Goal: Transaction & Acquisition: Purchase product/service

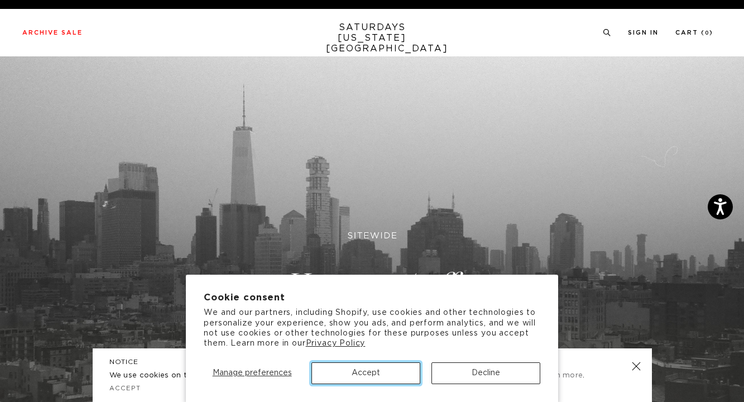
click at [355, 371] on button "Accept" at bounding box center [365, 373] width 109 height 22
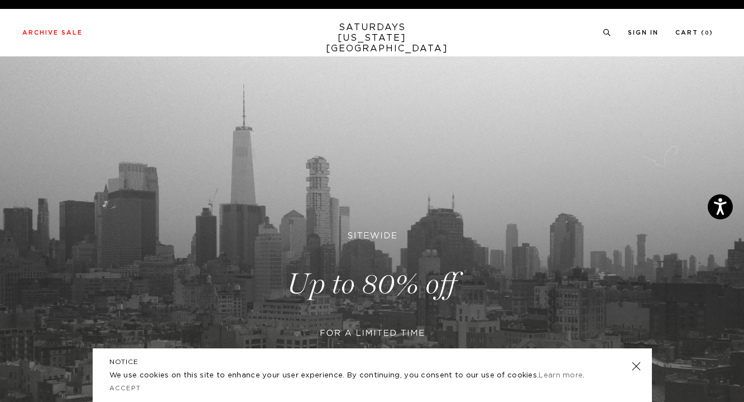
click at [638, 366] on link at bounding box center [636, 366] width 16 height 16
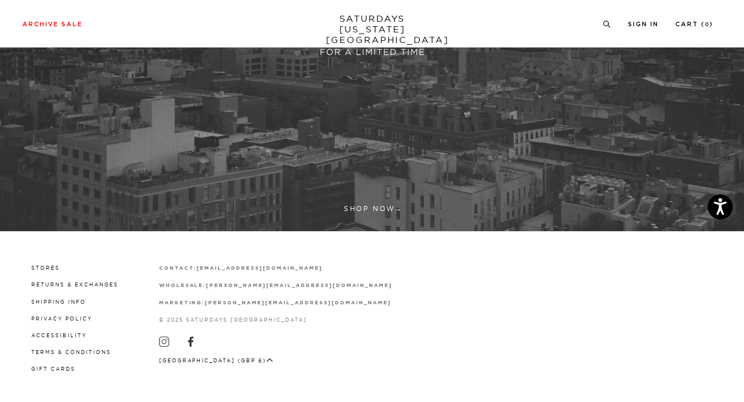
scroll to position [284, 0]
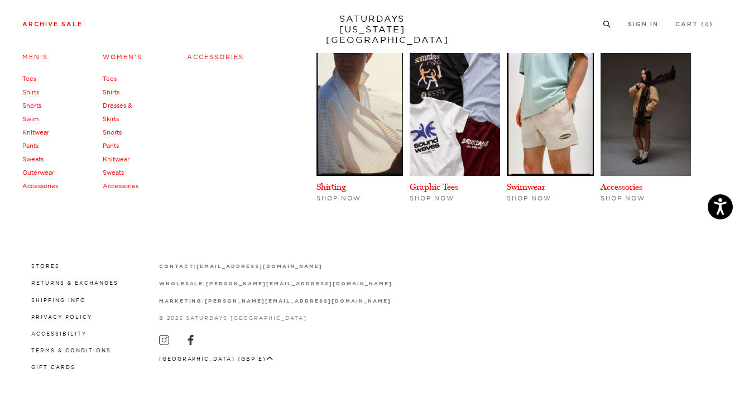
click at [73, 27] on link "Archive Sale" at bounding box center [52, 24] width 60 height 6
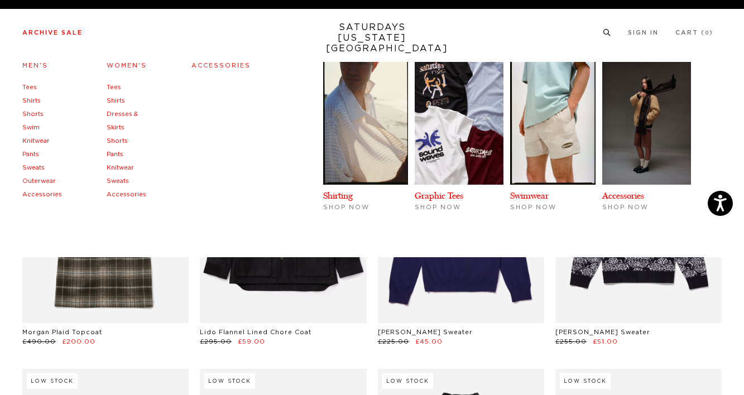
click at [25, 140] on link "Knitwear" at bounding box center [35, 141] width 27 height 6
click at [34, 142] on link "Knitwear" at bounding box center [35, 141] width 27 height 6
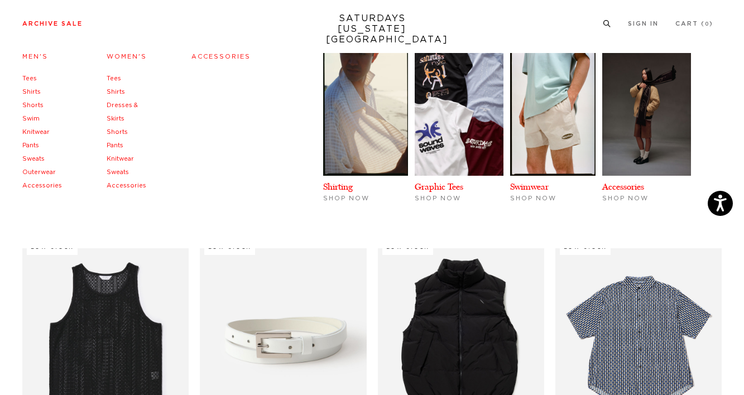
scroll to position [113, 0]
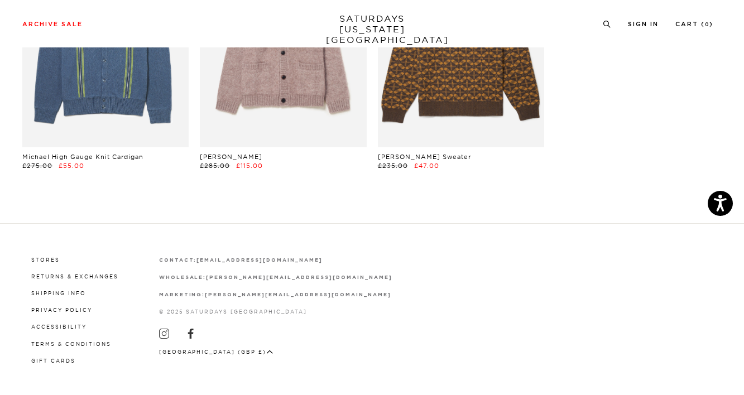
scroll to position [685, 0]
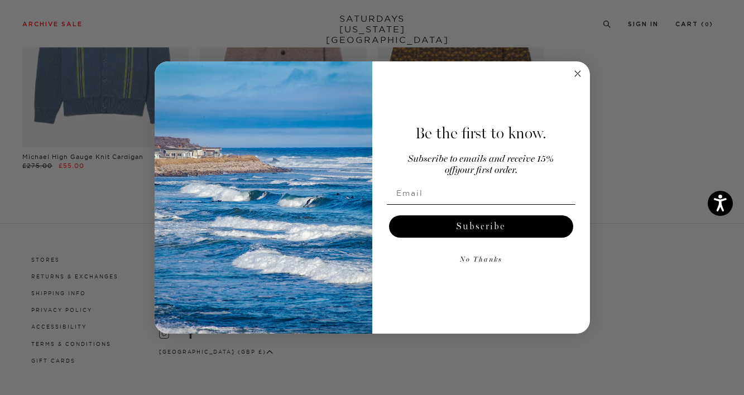
click at [580, 76] on circle "Close dialog" at bounding box center [577, 74] width 13 height 13
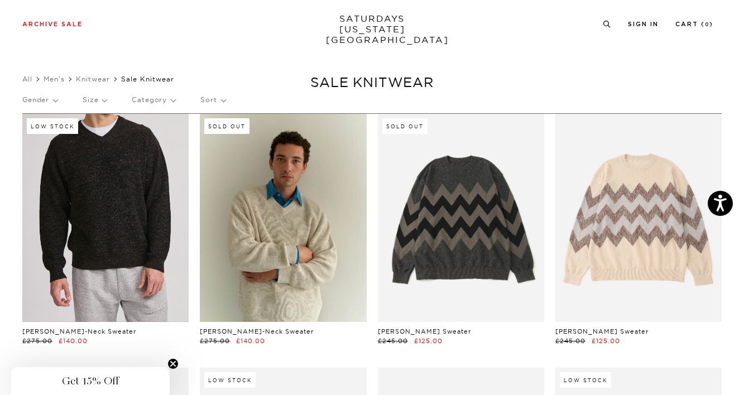
scroll to position [0, 0]
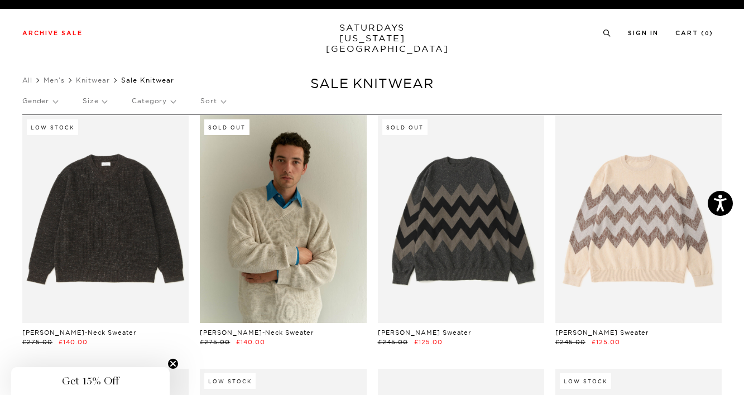
click at [366, 34] on link "SATURDAYS NEW YORK CITY" at bounding box center [372, 38] width 92 height 32
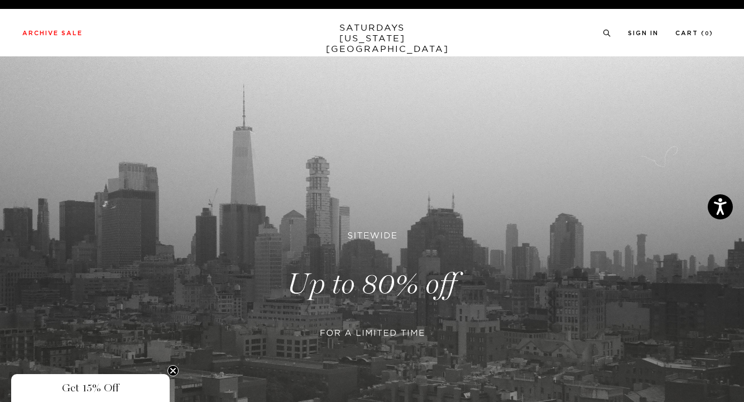
click at [366, 325] on link at bounding box center [372, 283] width 744 height 455
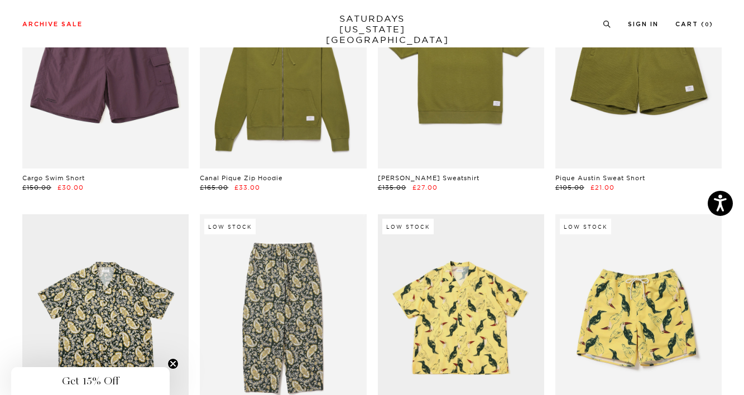
scroll to position [5494, 0]
